Goal: Transaction & Acquisition: Obtain resource

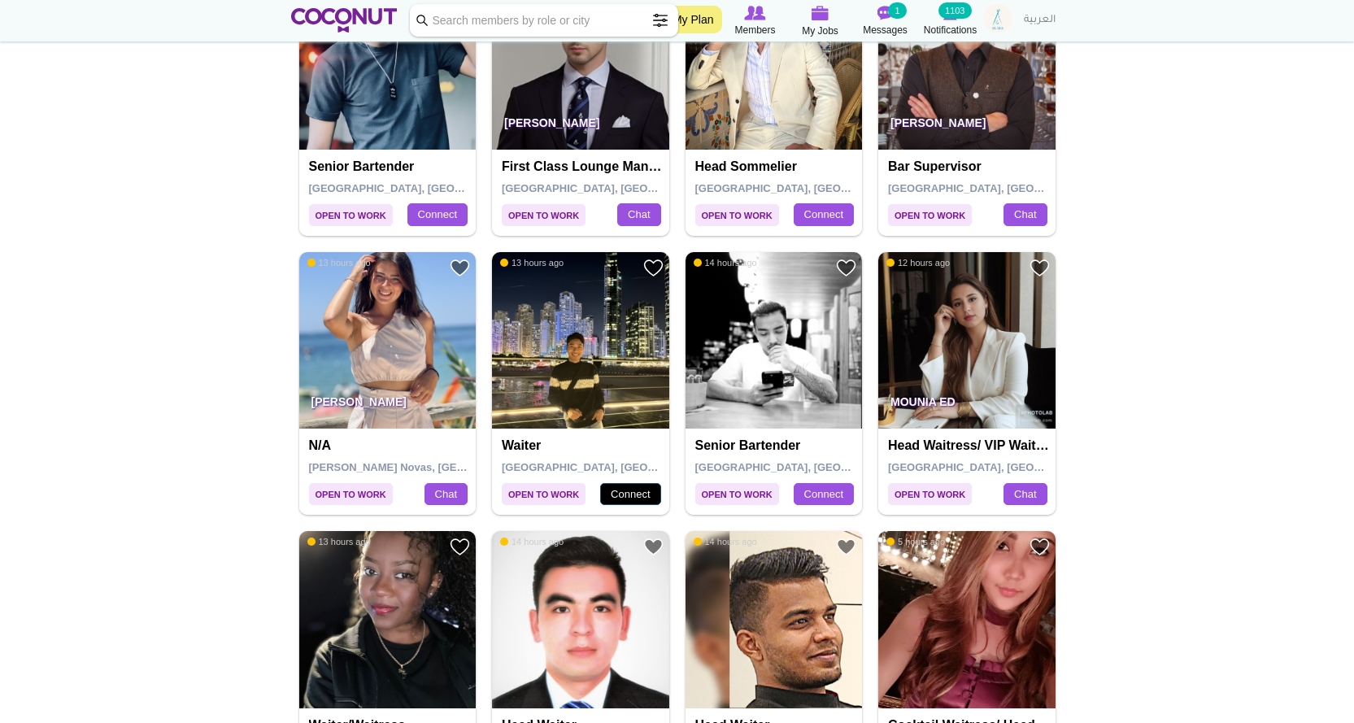
scroll to position [2683, 0]
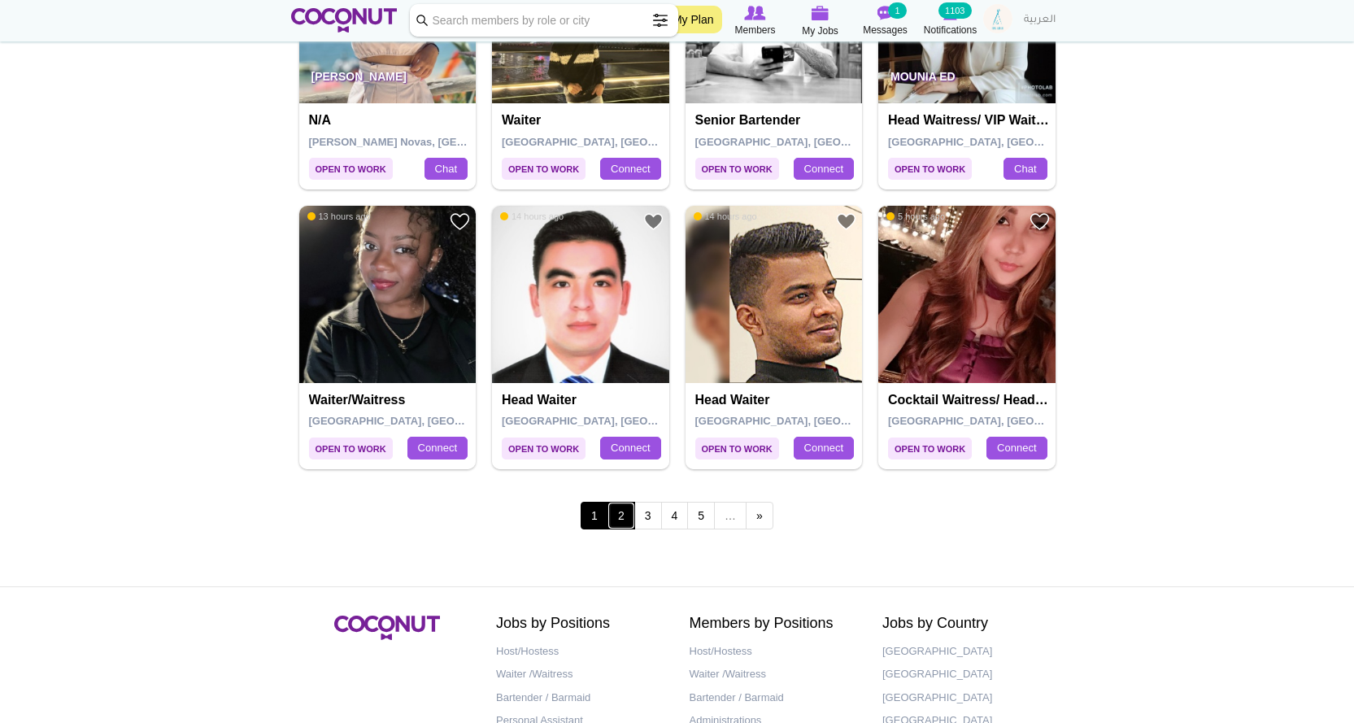
click at [615, 509] on link "2" at bounding box center [621, 516] width 28 height 28
click at [621, 514] on link "2" at bounding box center [621, 516] width 28 height 28
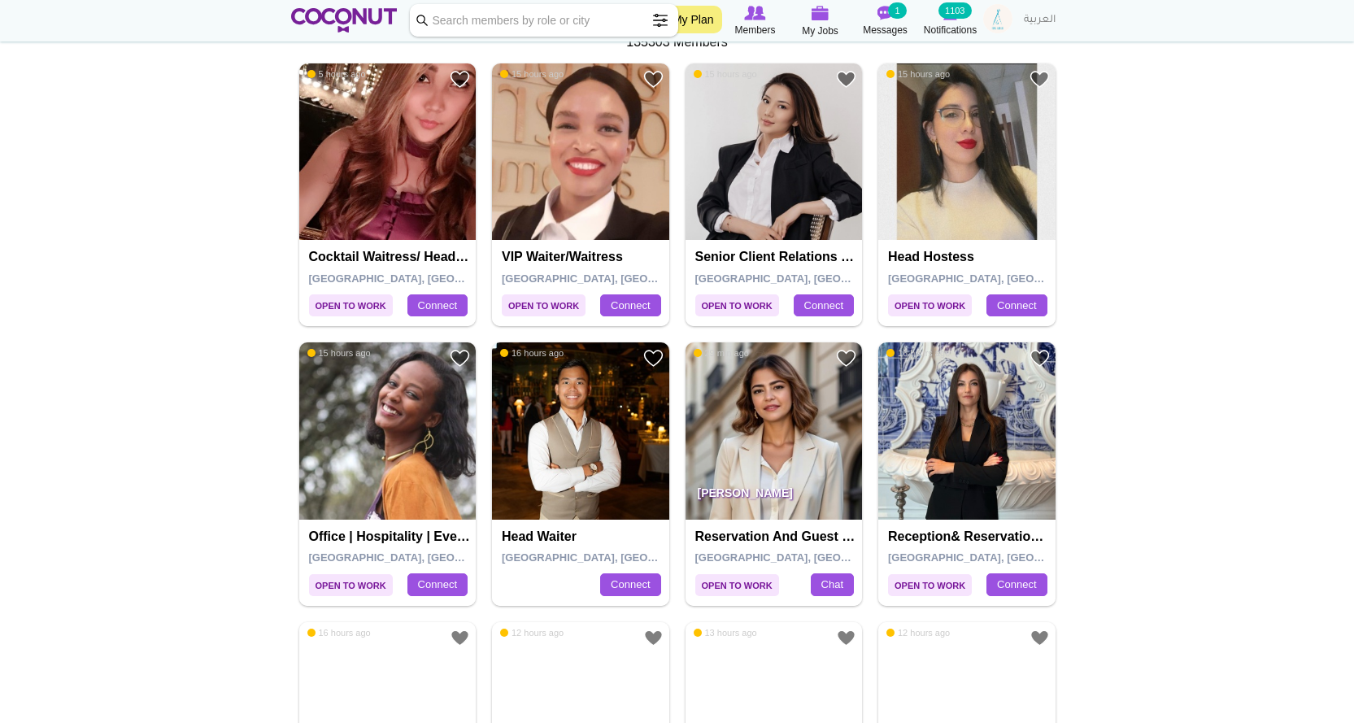
scroll to position [325, 0]
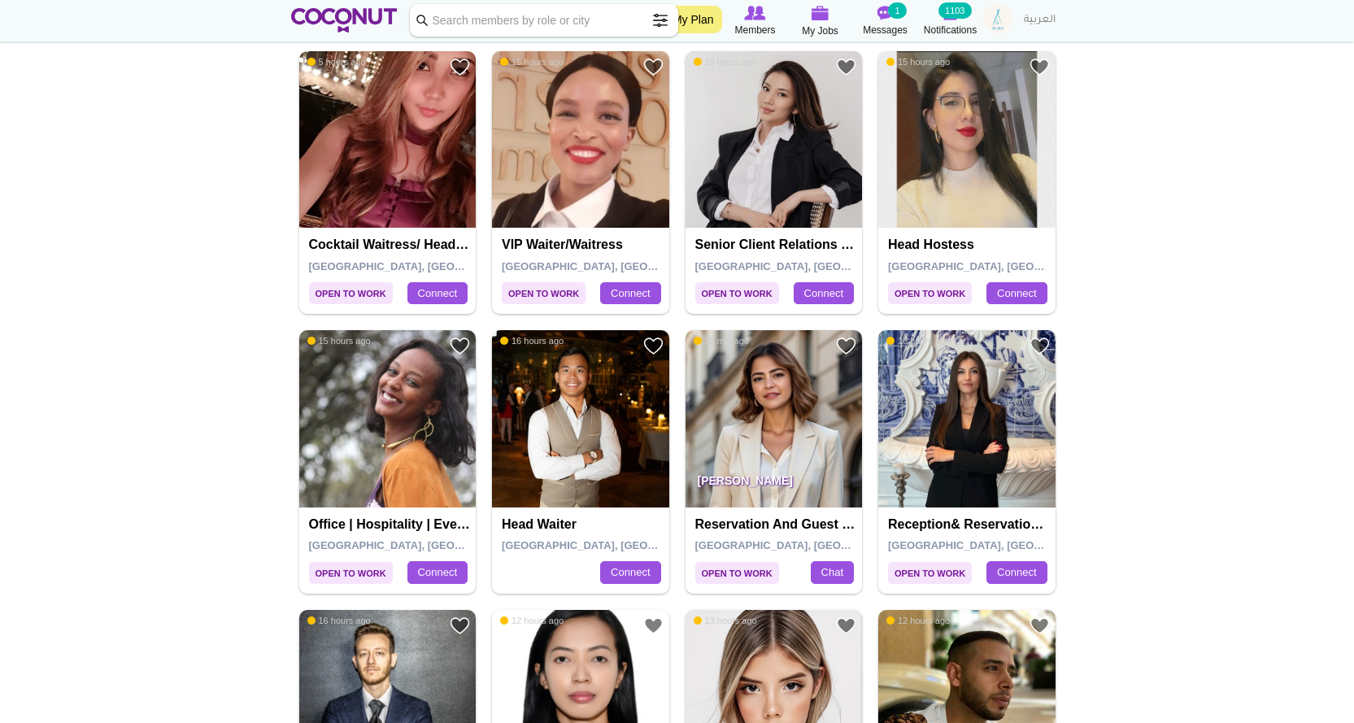
click at [1001, 420] on img at bounding box center [966, 418] width 177 height 177
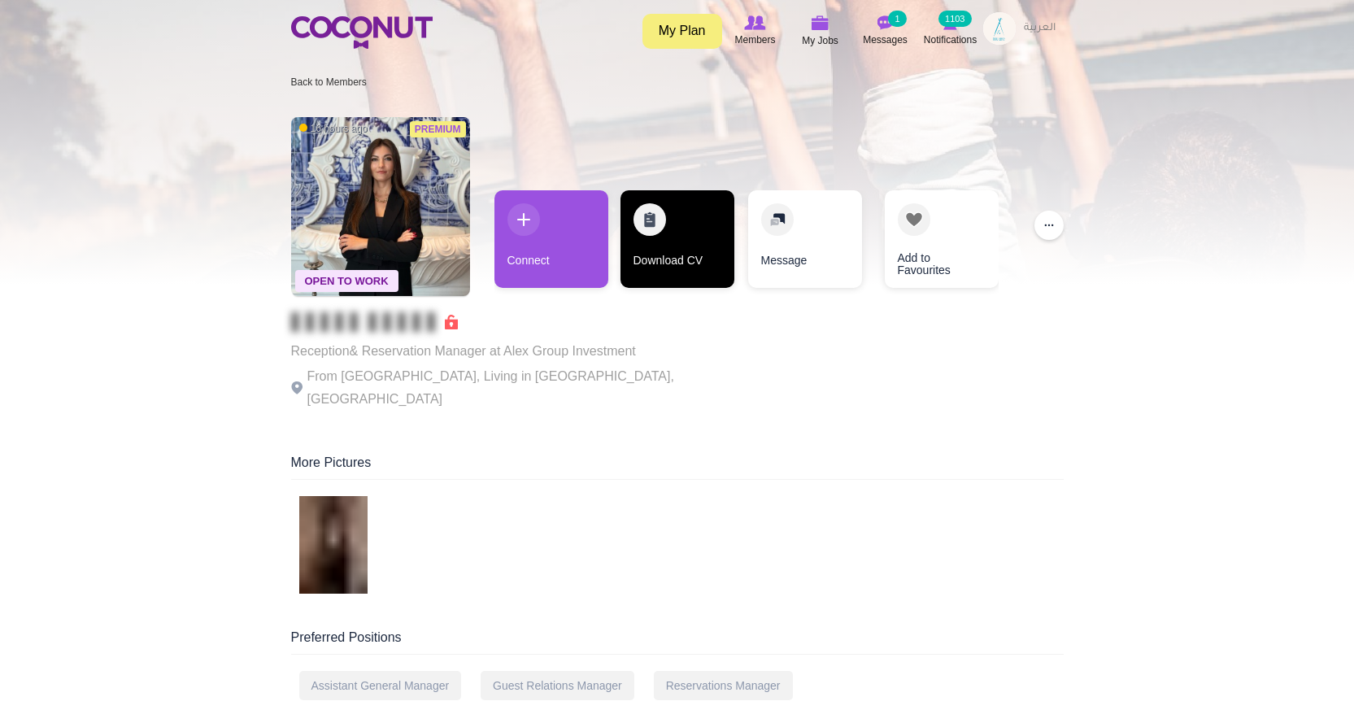
click at [647, 241] on link "Download CV" at bounding box center [677, 239] width 114 height 98
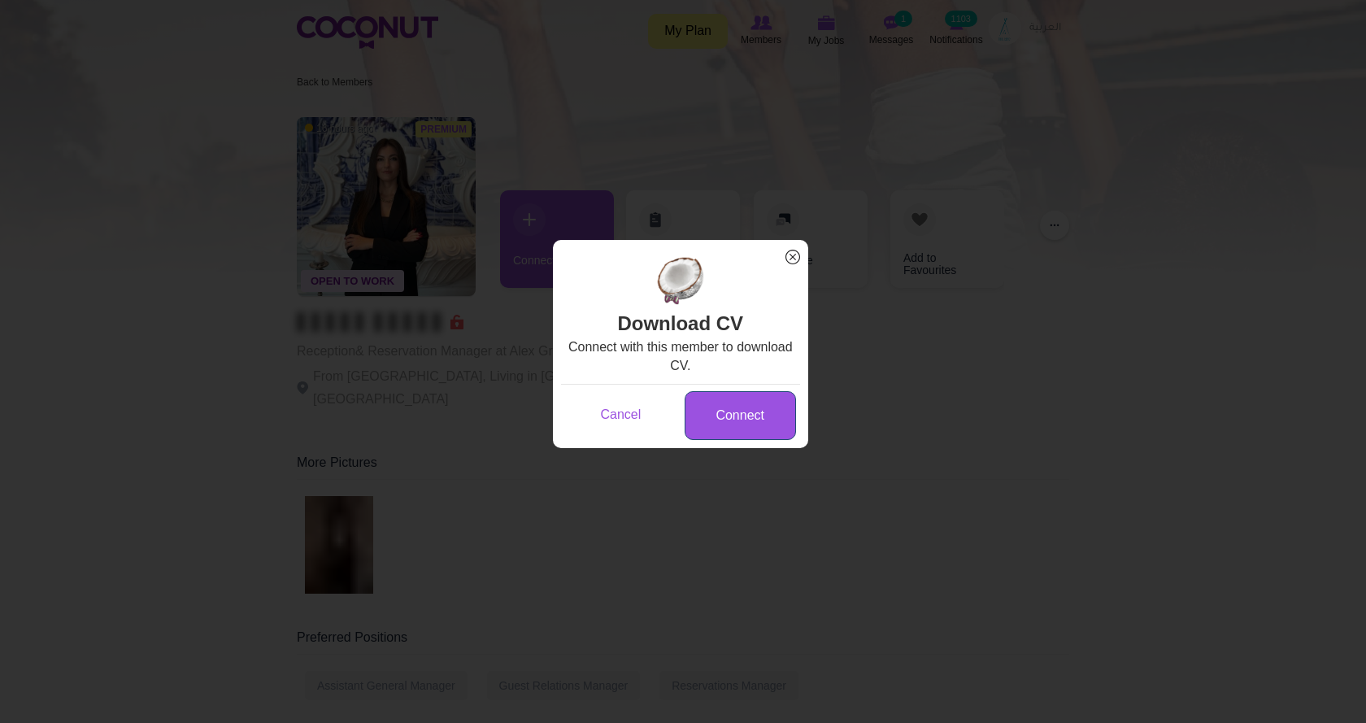
click at [757, 416] on link "Connect" at bounding box center [740, 416] width 111 height 50
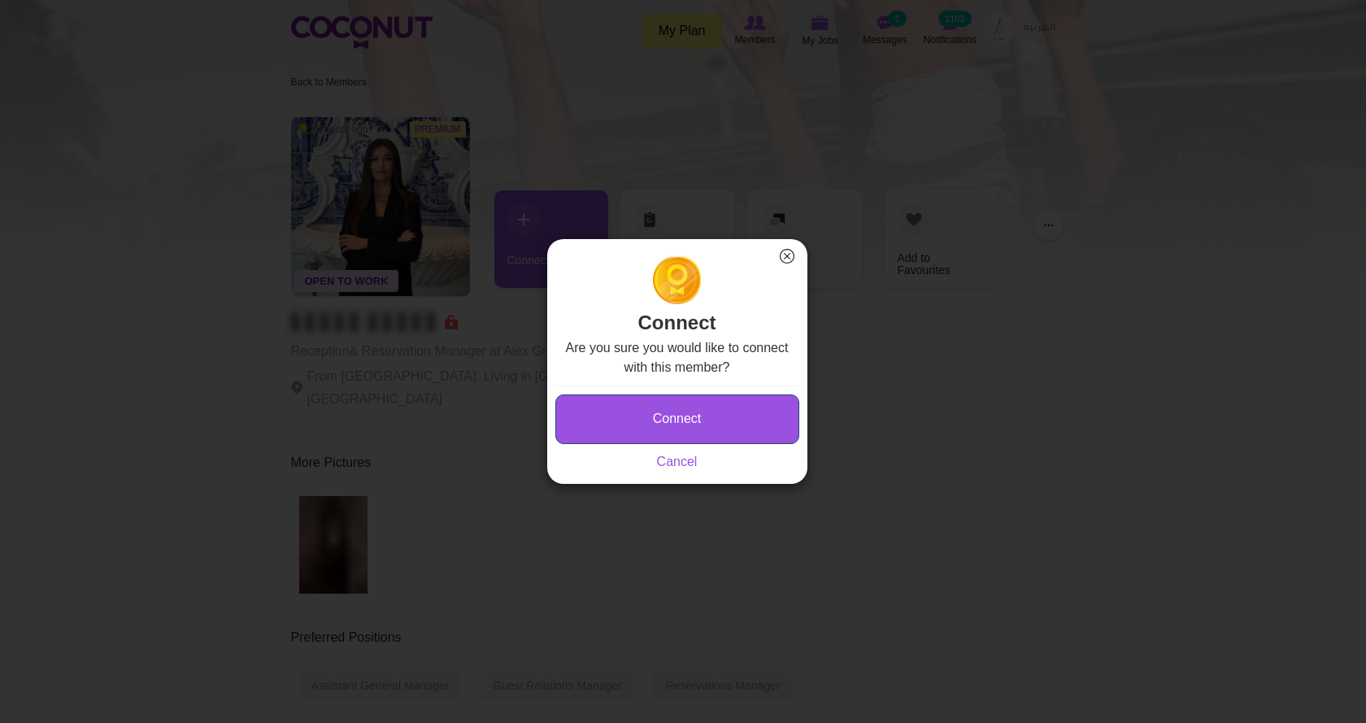
click at [642, 413] on button "Connect" at bounding box center [677, 419] width 244 height 50
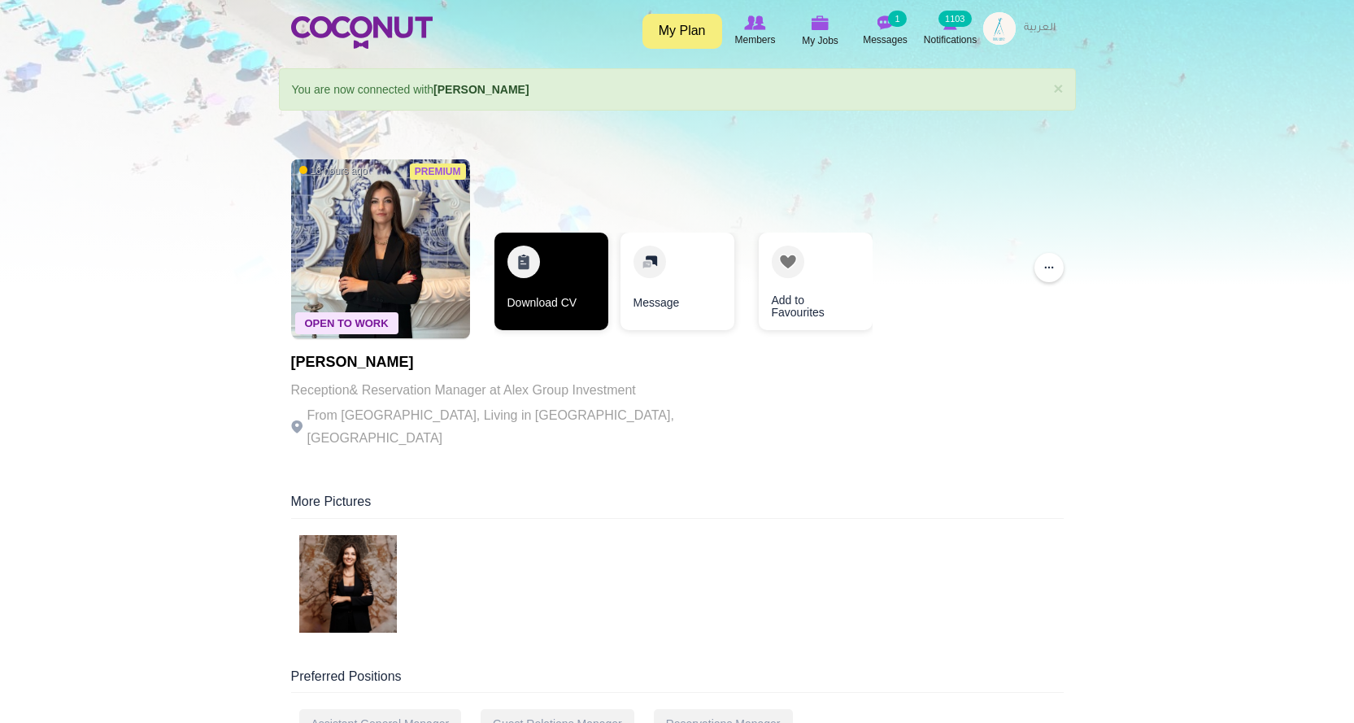
click at [581, 295] on link "Download CV" at bounding box center [551, 282] width 114 height 98
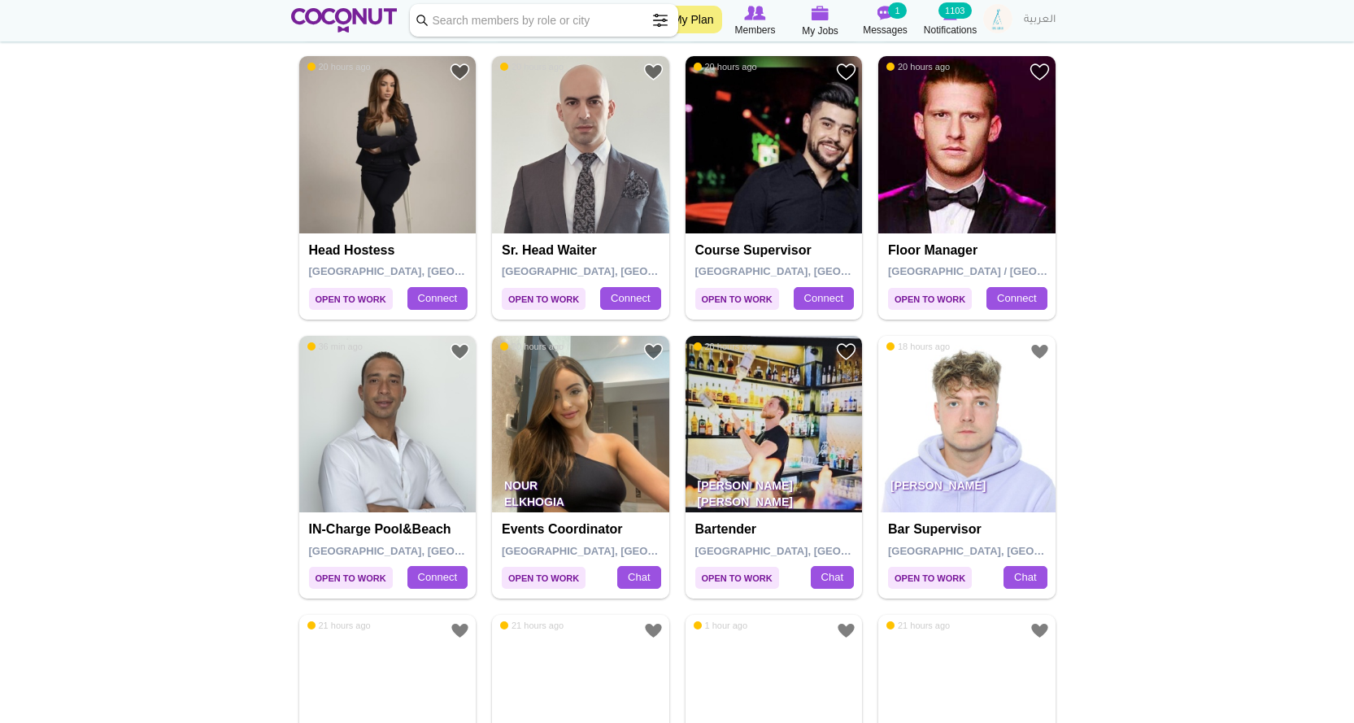
scroll to position [2032, 0]
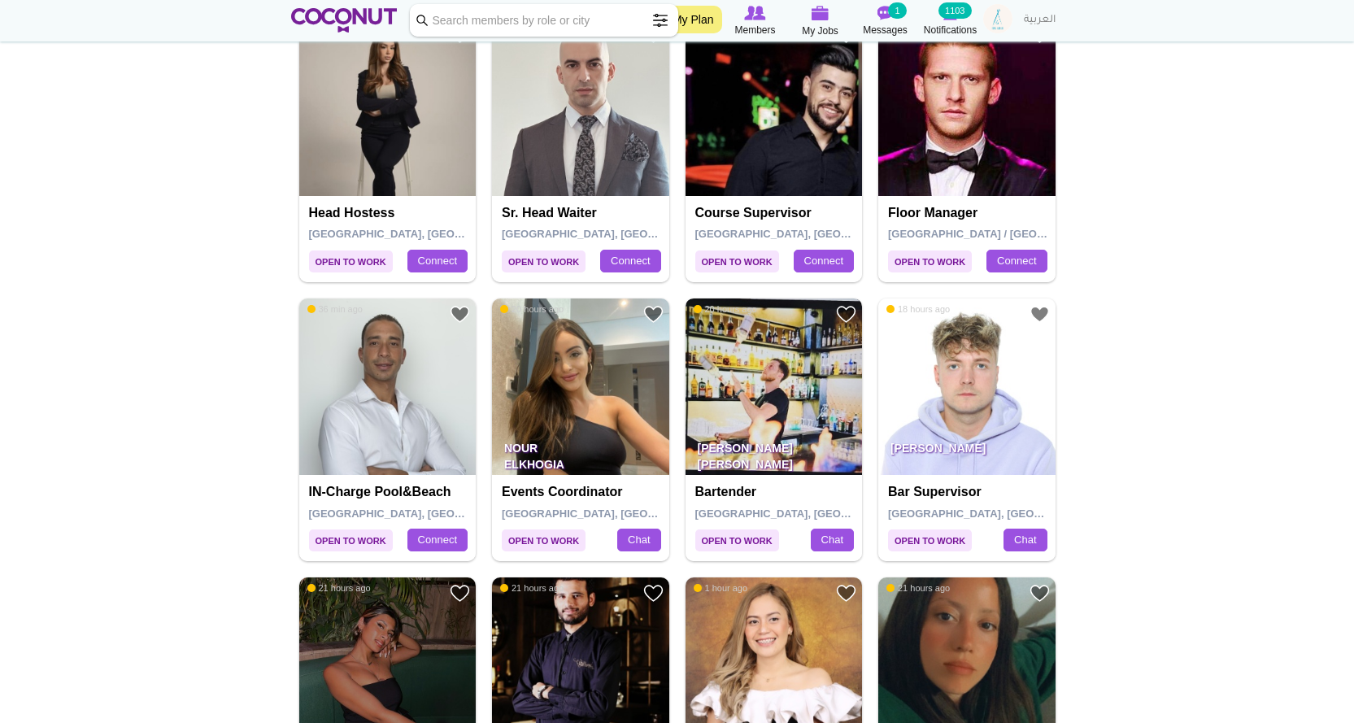
click at [763, 393] on img at bounding box center [773, 386] width 177 height 177
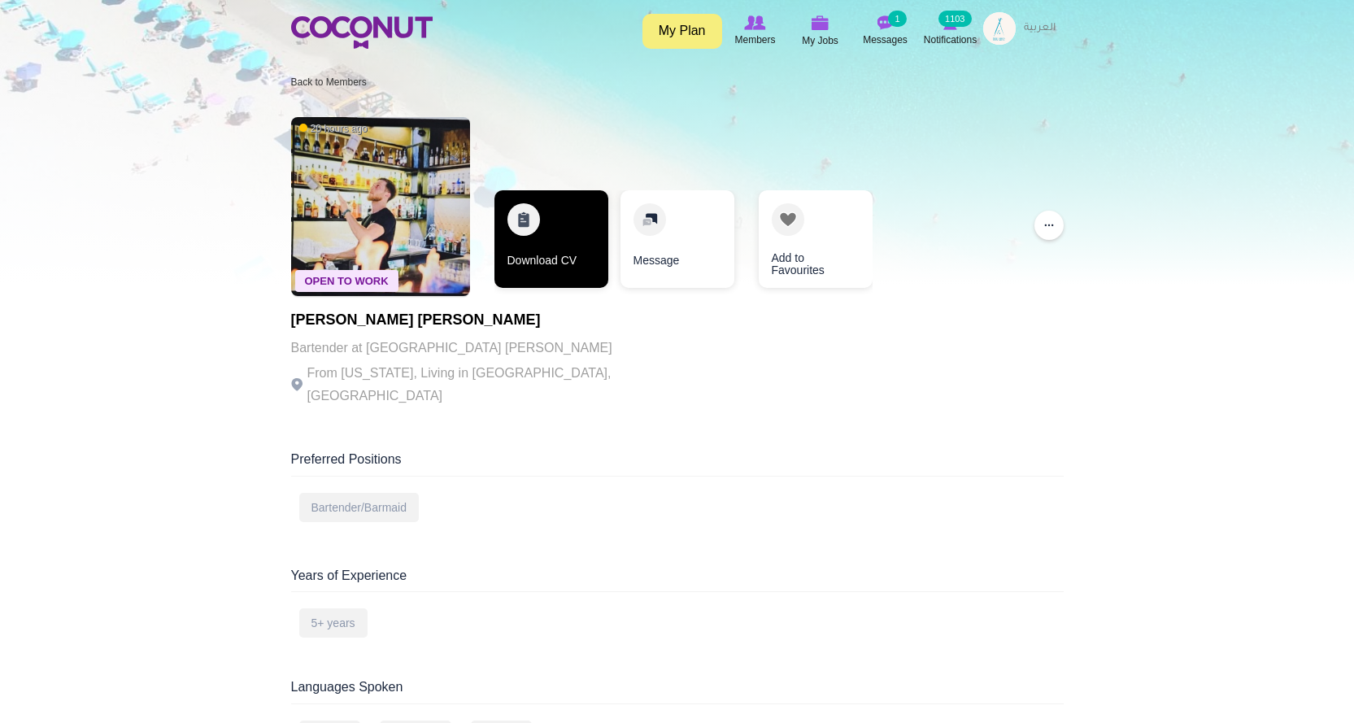
click at [530, 251] on link "Download CV" at bounding box center [551, 239] width 114 height 98
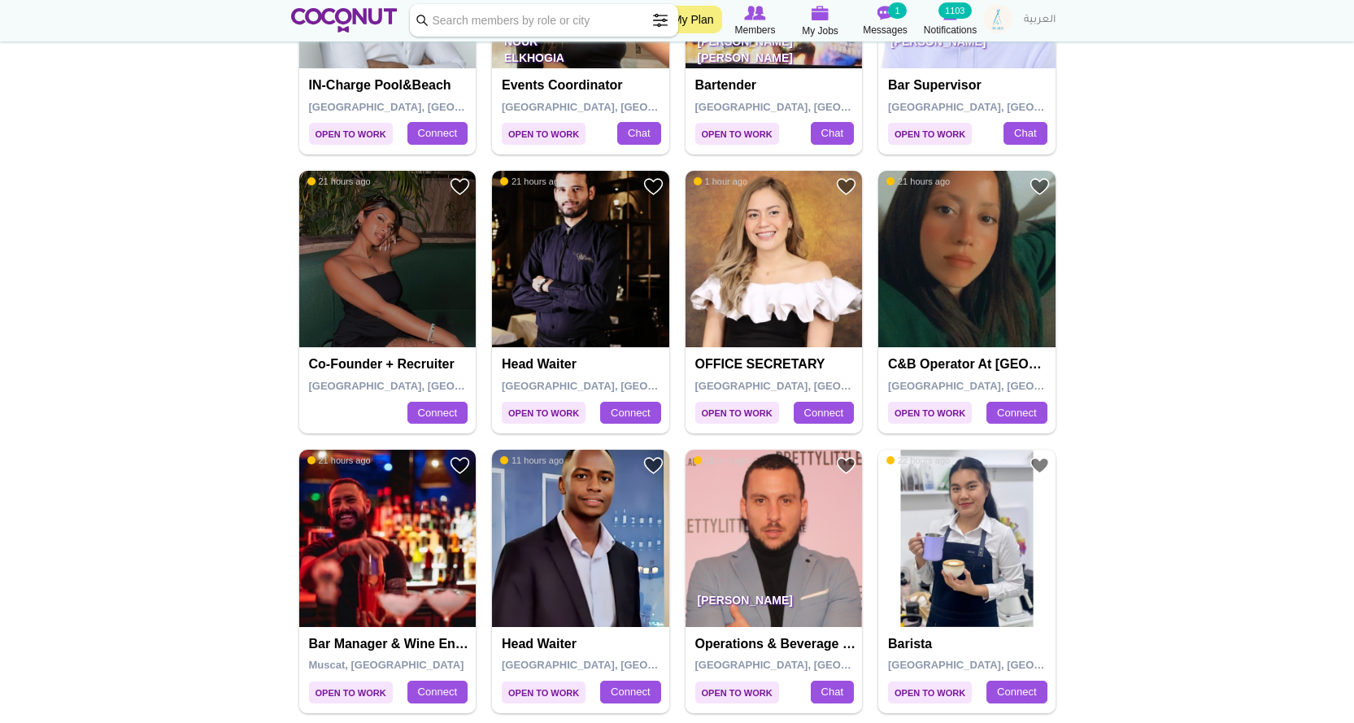
scroll to position [2683, 0]
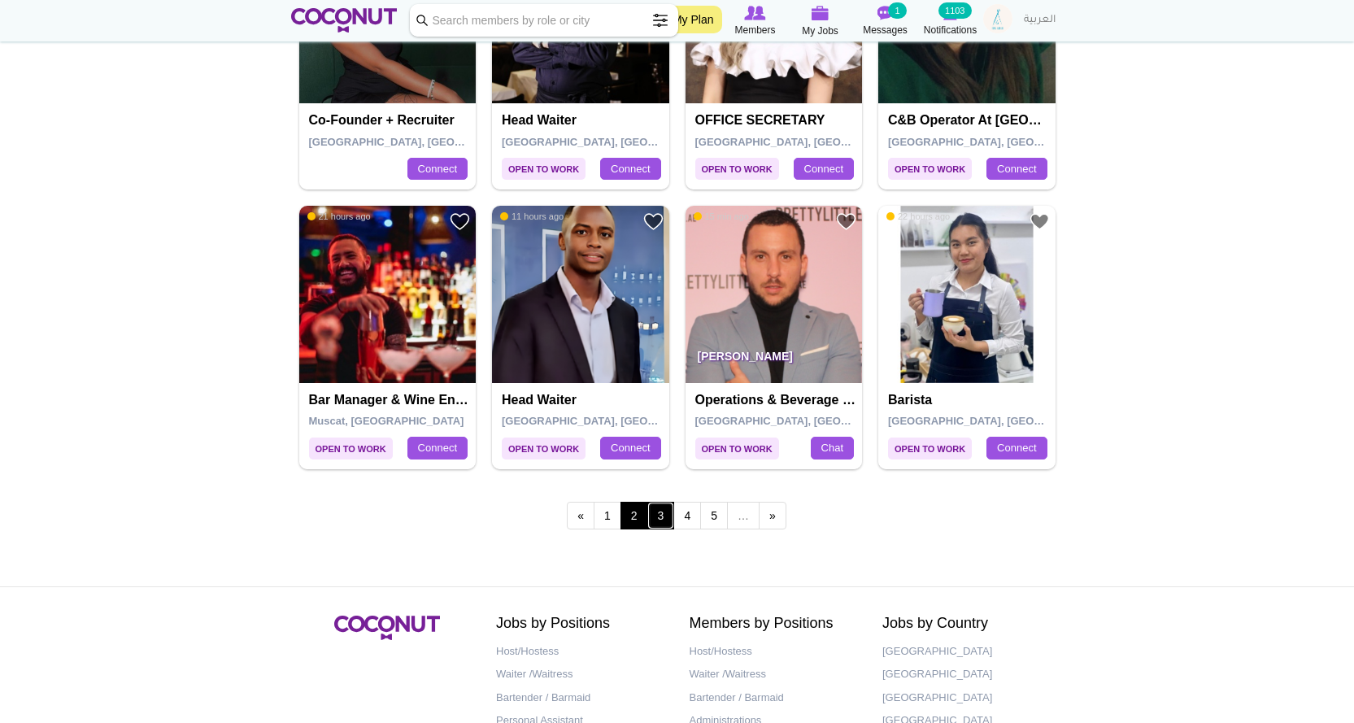
click at [663, 513] on link "3" at bounding box center [661, 516] width 28 height 28
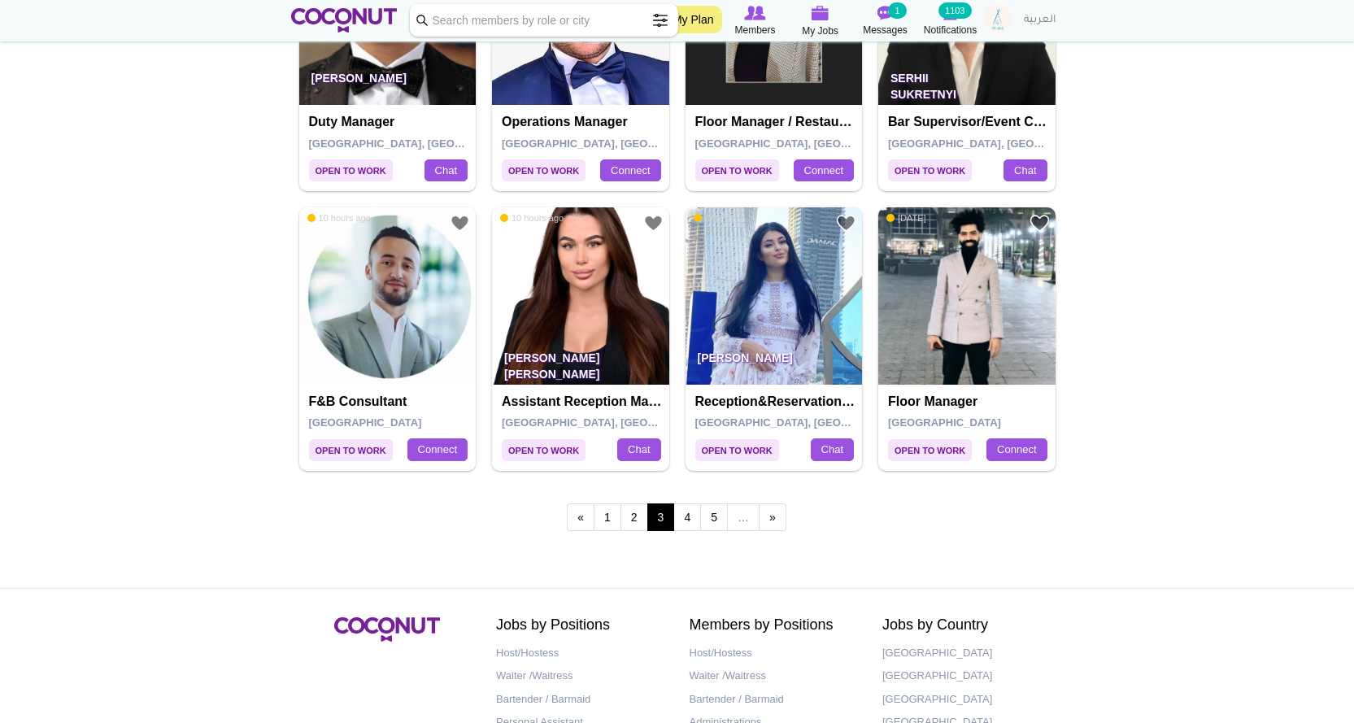
scroll to position [2683, 0]
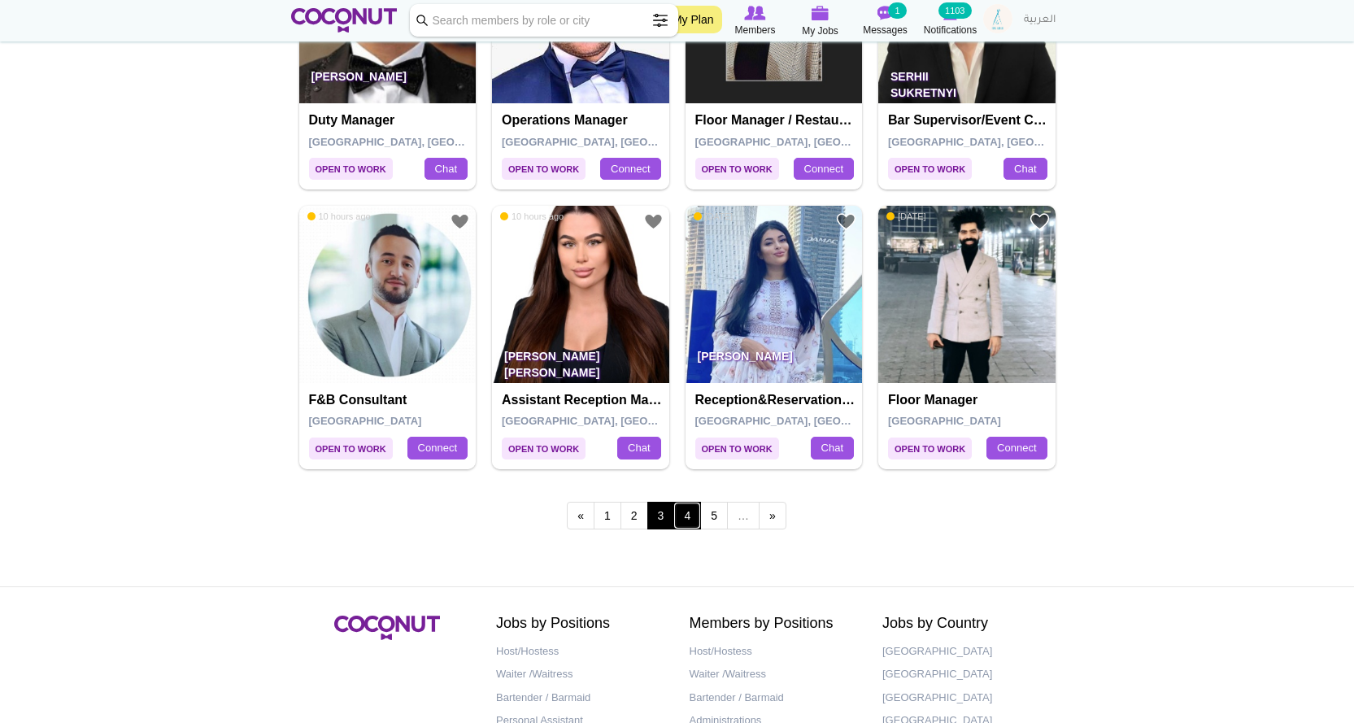
click at [689, 520] on link "4" at bounding box center [687, 516] width 28 height 28
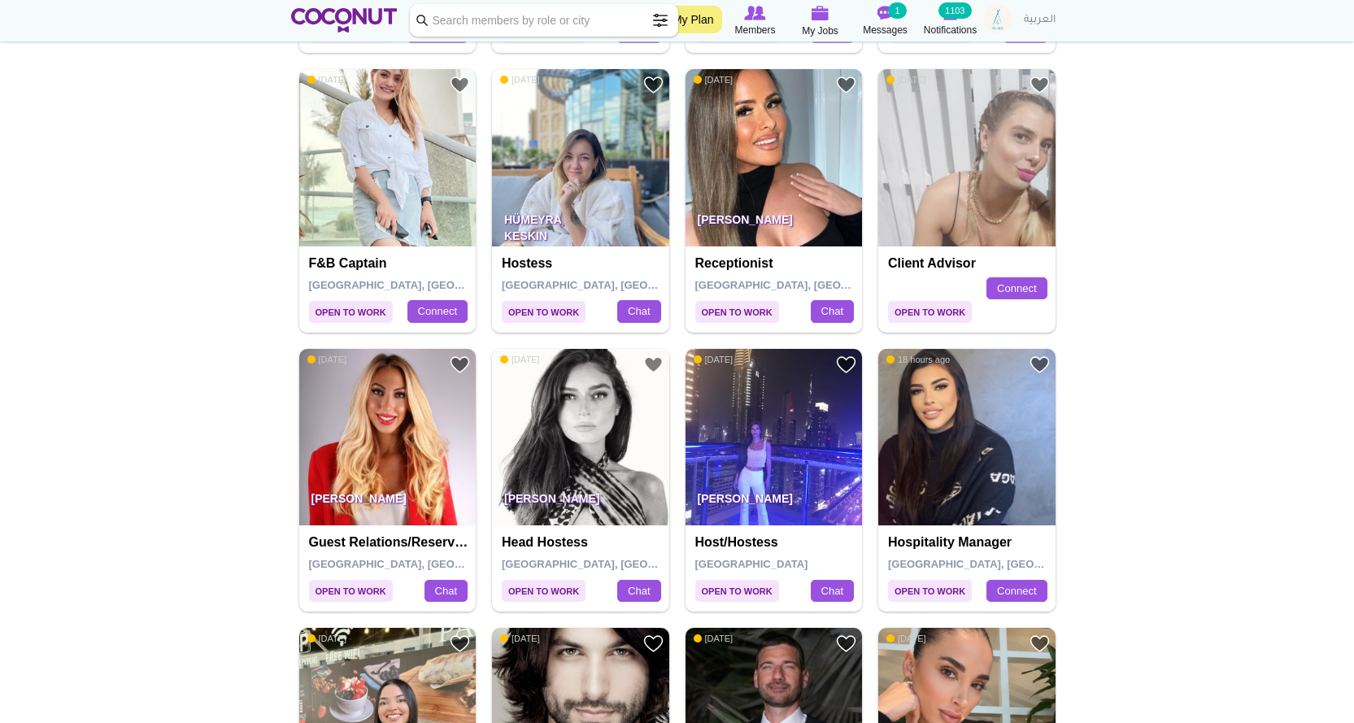
scroll to position [1463, 0]
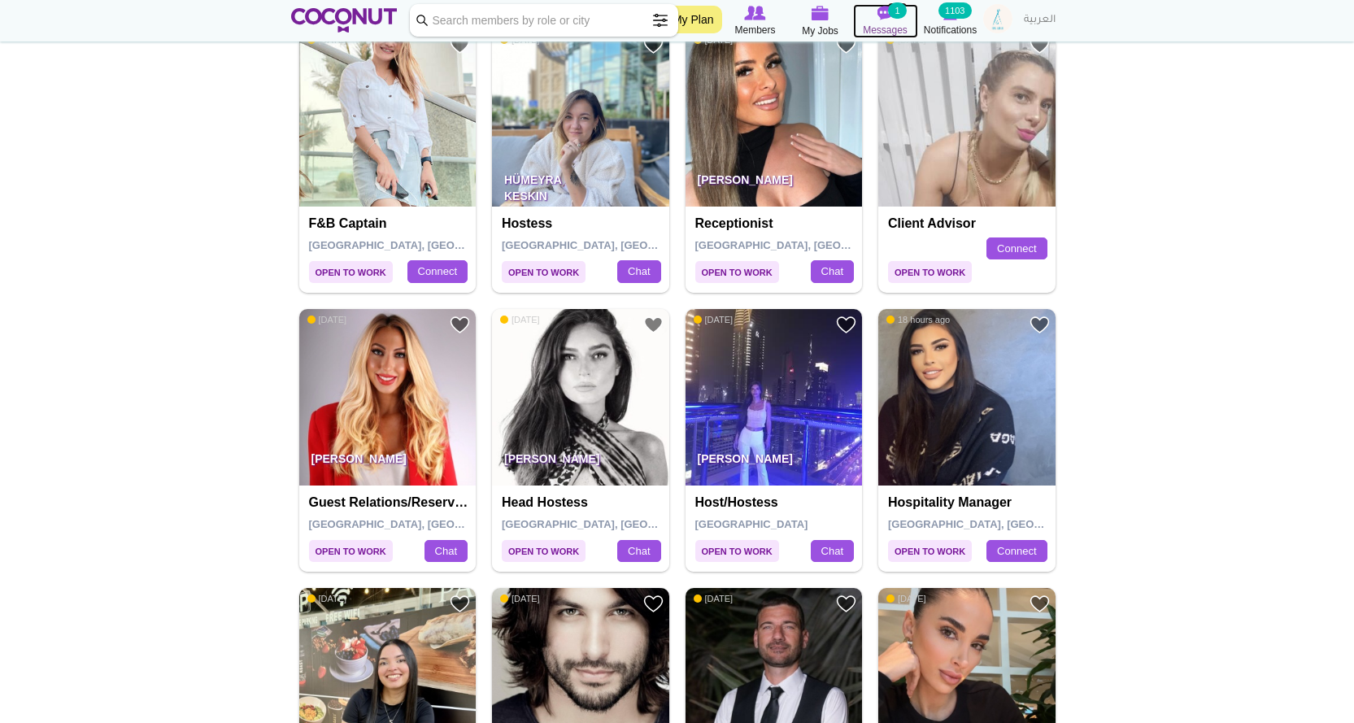
click at [882, 21] on icon at bounding box center [885, 13] width 65 height 18
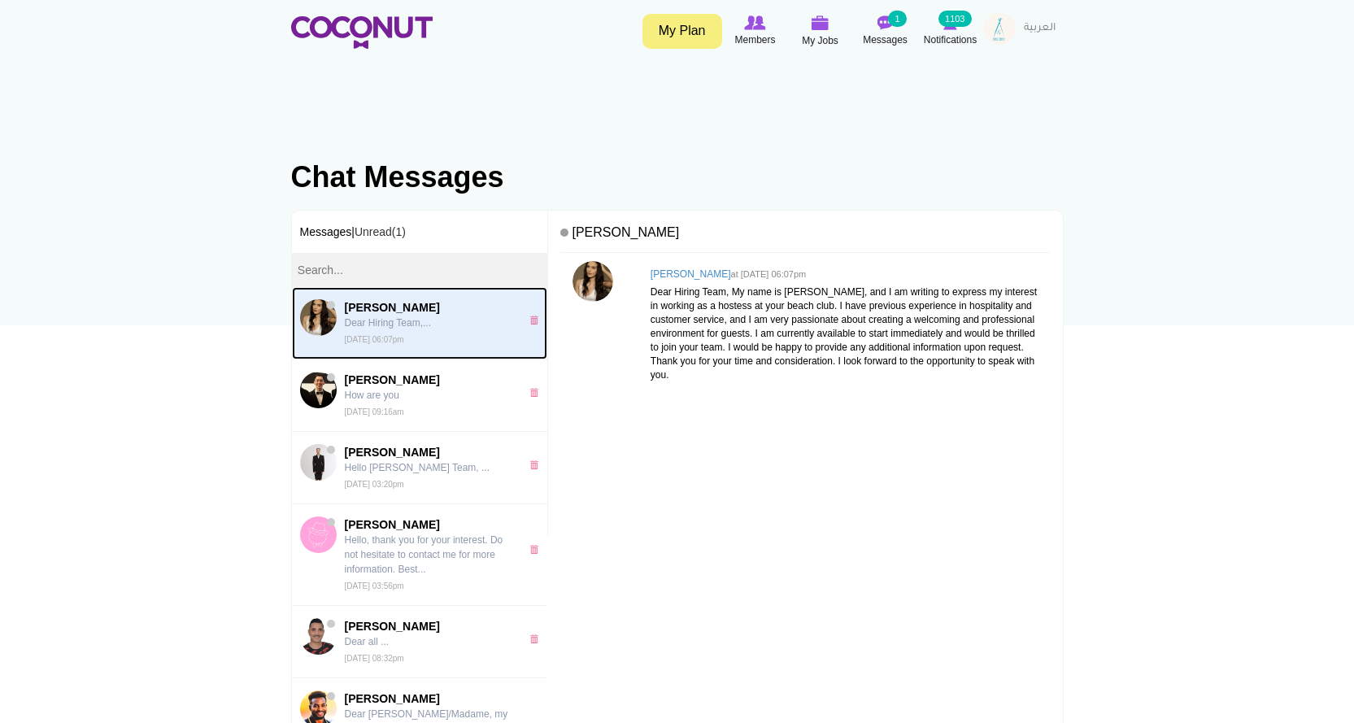
click at [515, 317] on link "Giulia Colombo Dear Hiring Team,... Thu, Jun 19th, 2025 06:07pm 0" at bounding box center [420, 323] width 256 height 72
